Goal: Task Accomplishment & Management: Use online tool/utility

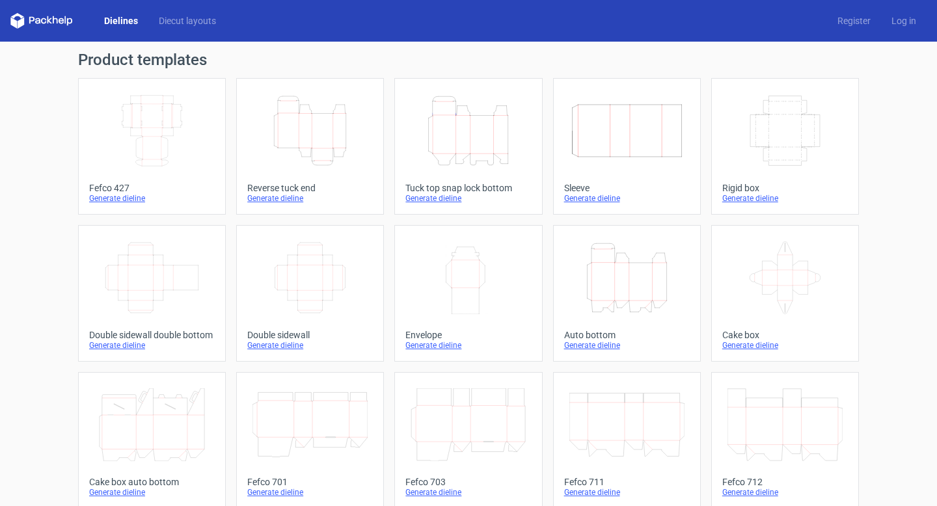
click at [126, 196] on div "Generate dieline" at bounding box center [152, 198] width 126 height 10
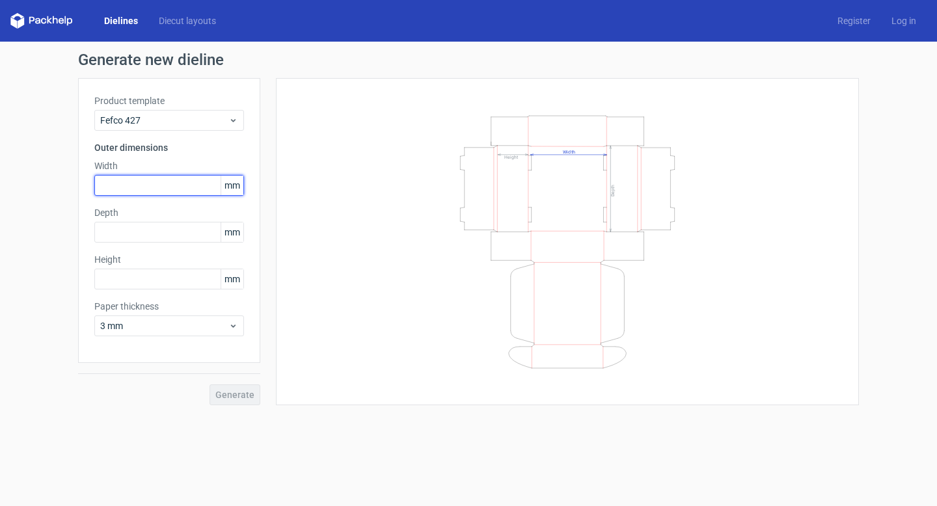
click at [159, 180] on input "text" at bounding box center [169, 185] width 150 height 21
type input "300"
click at [155, 246] on div "Product template Fefco 427 Outer dimensions Width 300 mm Depth mm Height mm Pap…" at bounding box center [169, 220] width 182 height 285
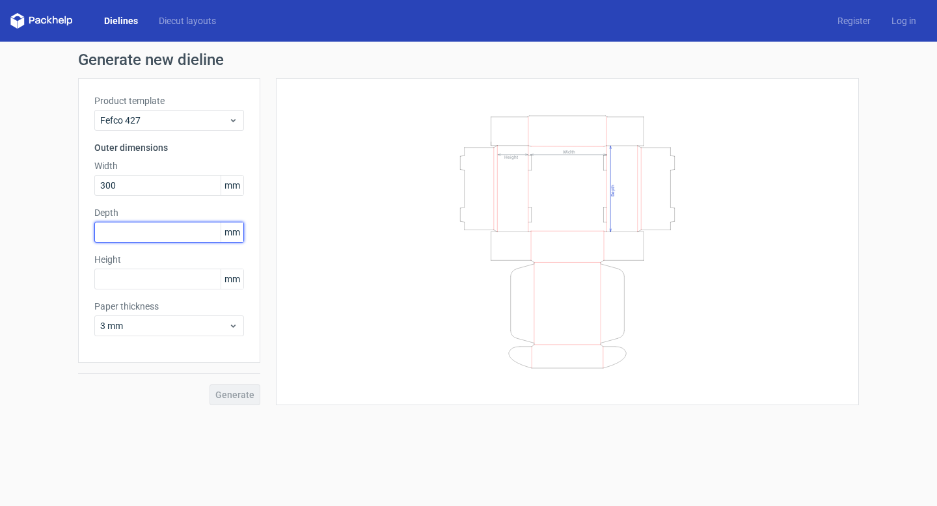
click at [158, 241] on input "text" at bounding box center [169, 232] width 150 height 21
type input "150"
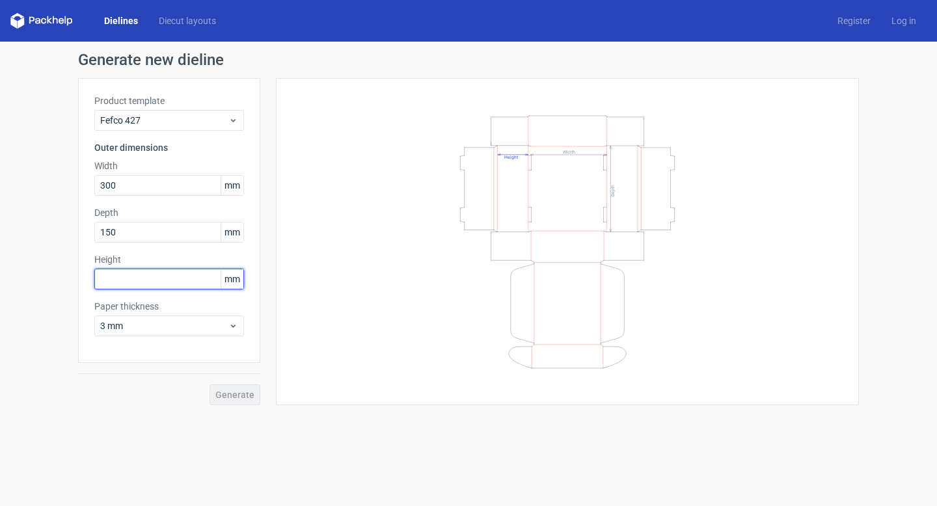
click at [128, 277] on input "text" at bounding box center [169, 279] width 150 height 21
type input "90"
click at [234, 394] on span "Generate" at bounding box center [234, 394] width 39 height 9
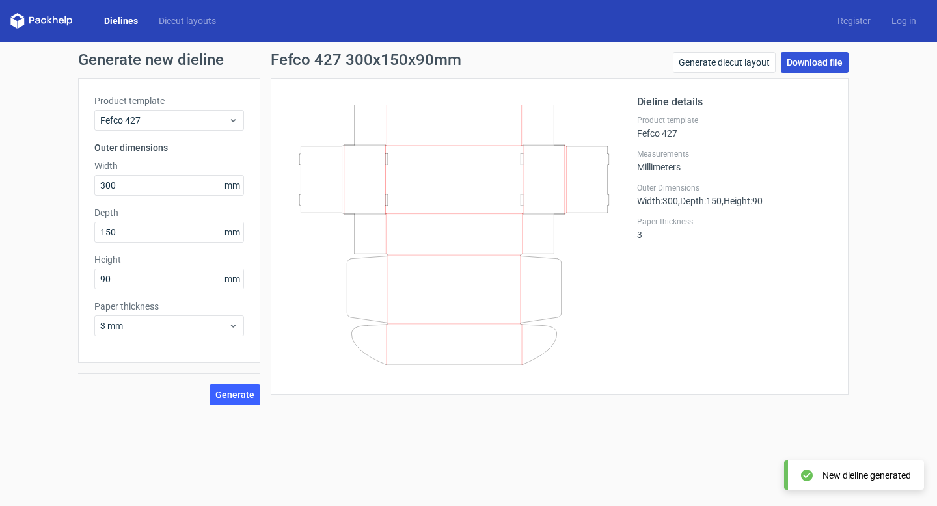
click at [817, 64] on link "Download file" at bounding box center [815, 62] width 68 height 21
